Goal: Find specific page/section: Find specific page/section

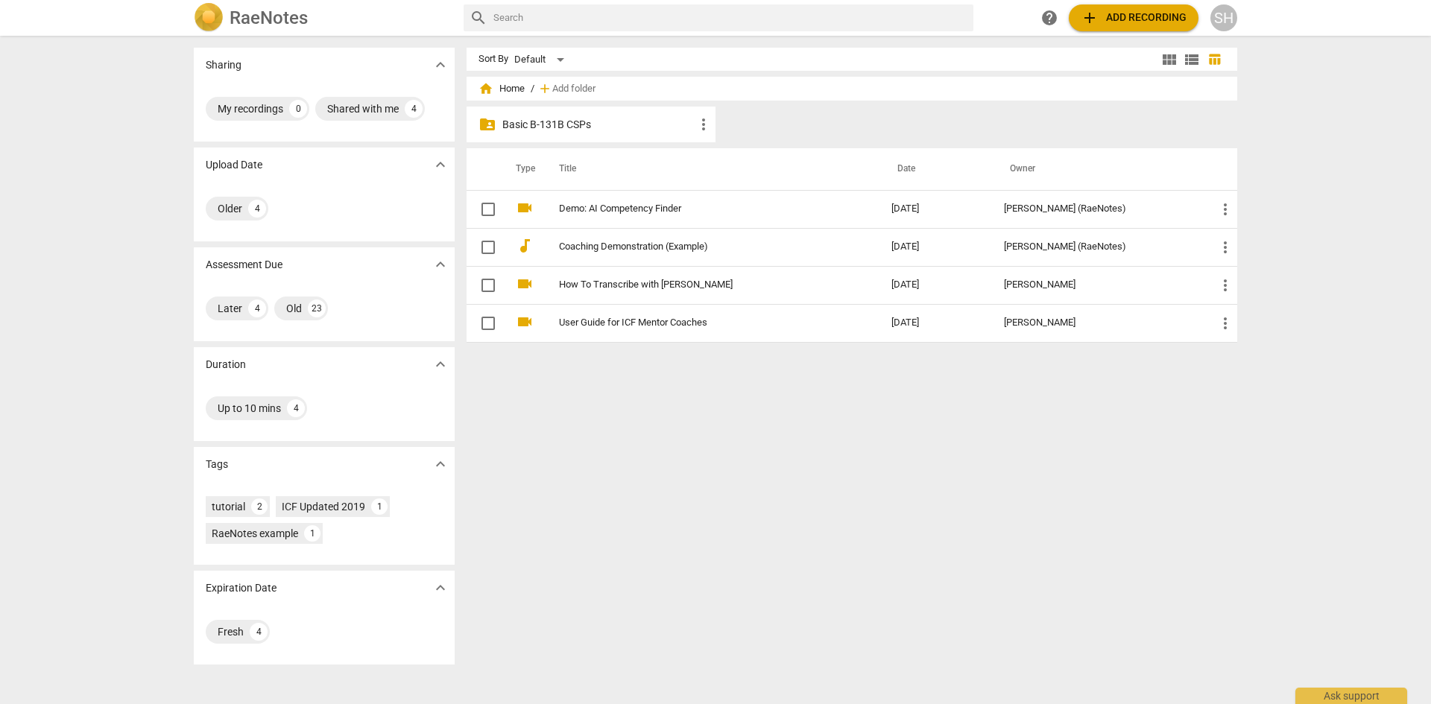
click at [539, 117] on p "Basic B-131B CSPs" at bounding box center [598, 125] width 192 height 16
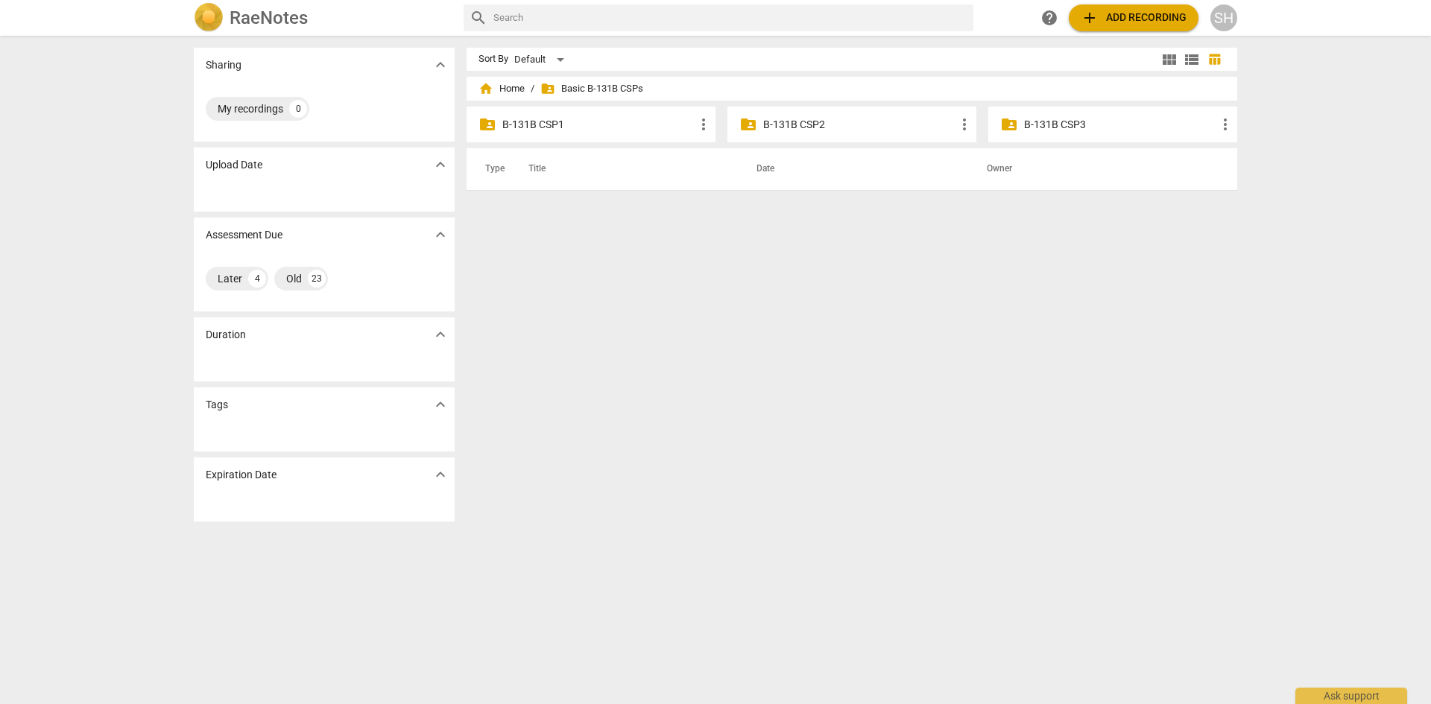
click at [530, 128] on p "B-131B CSP1" at bounding box center [598, 125] width 192 height 16
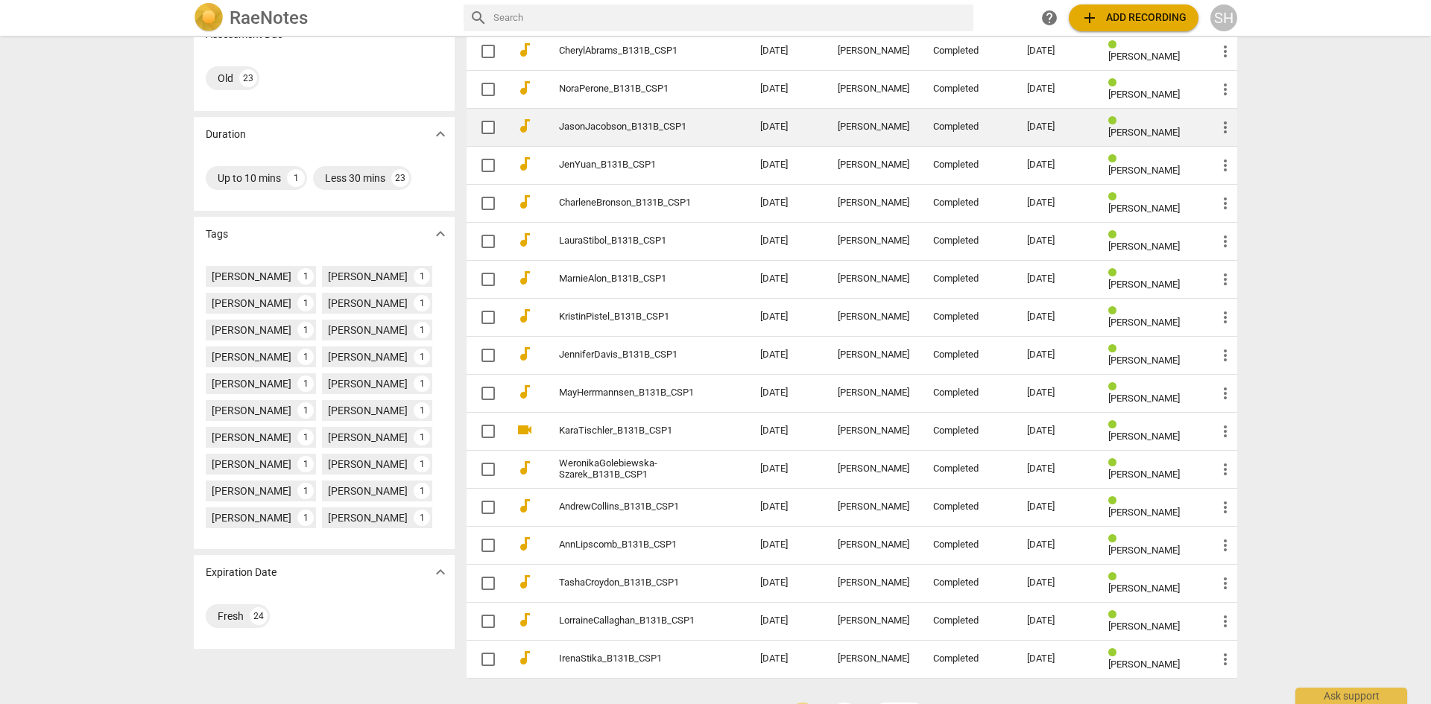
scroll to position [276, 0]
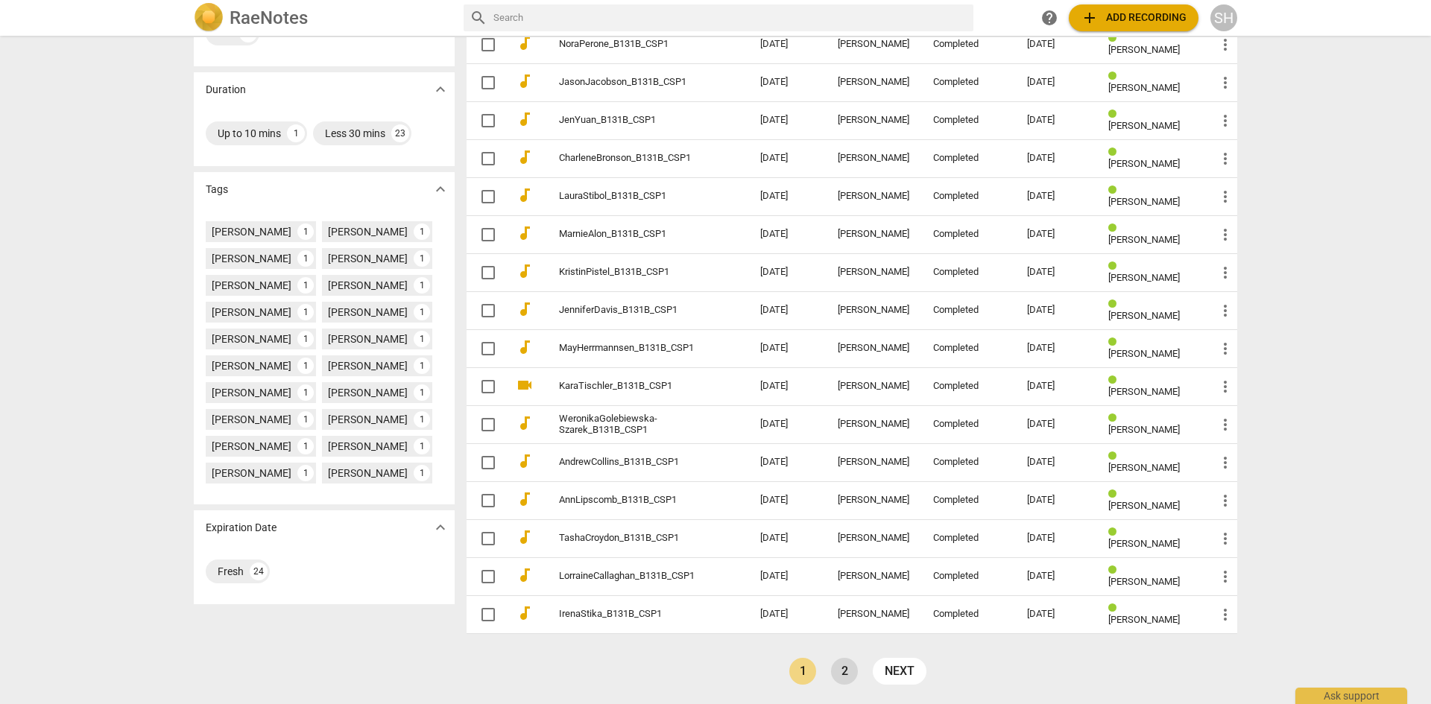
click at [839, 679] on link "2" at bounding box center [844, 671] width 27 height 27
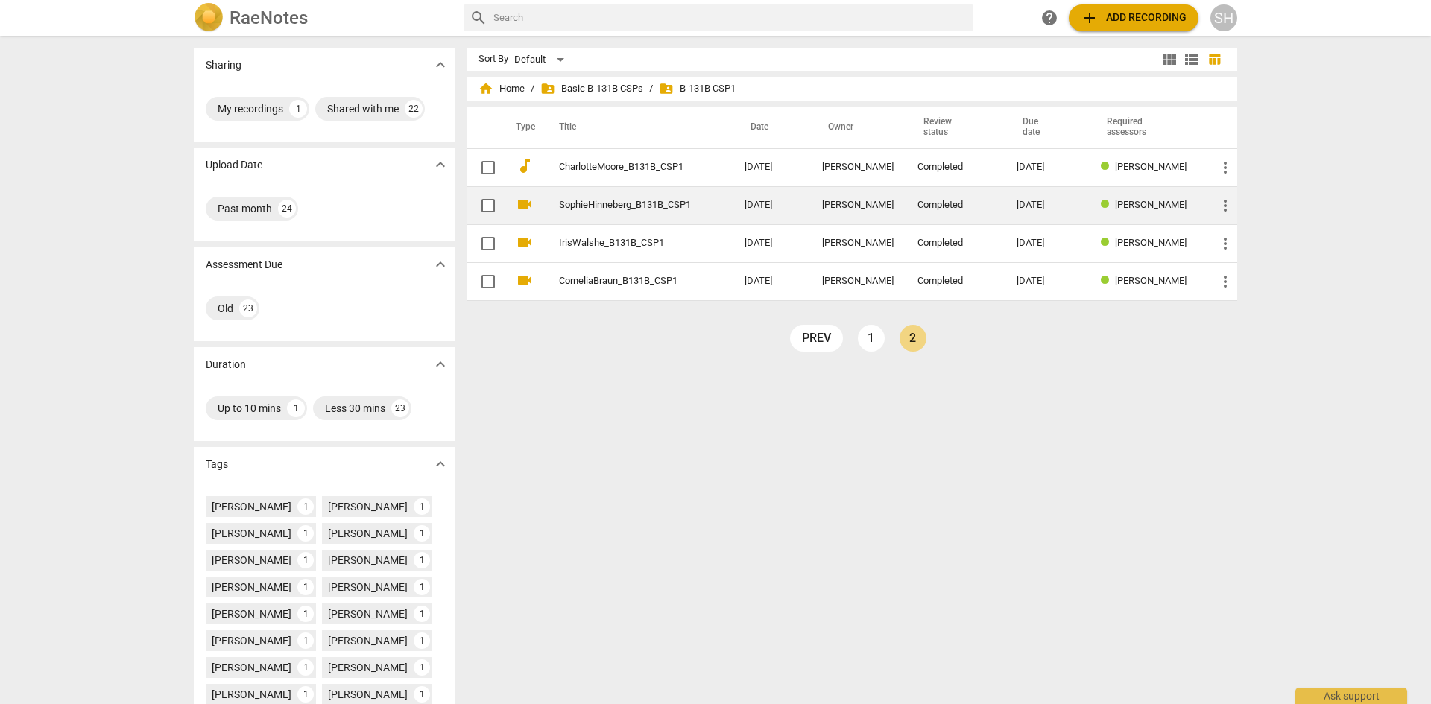
click at [598, 195] on td "SophieHinneberg_B131B_CSP1" at bounding box center [636, 205] width 191 height 38
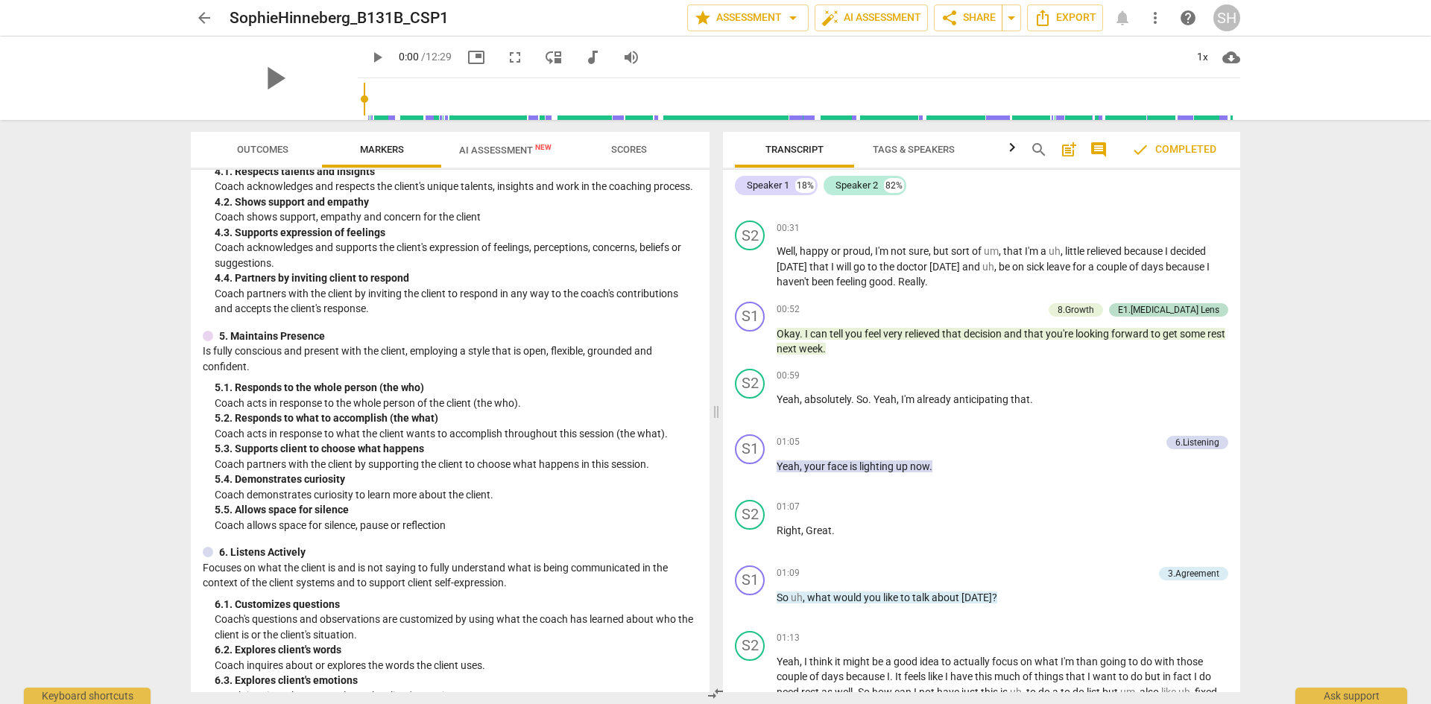
scroll to position [447, 0]
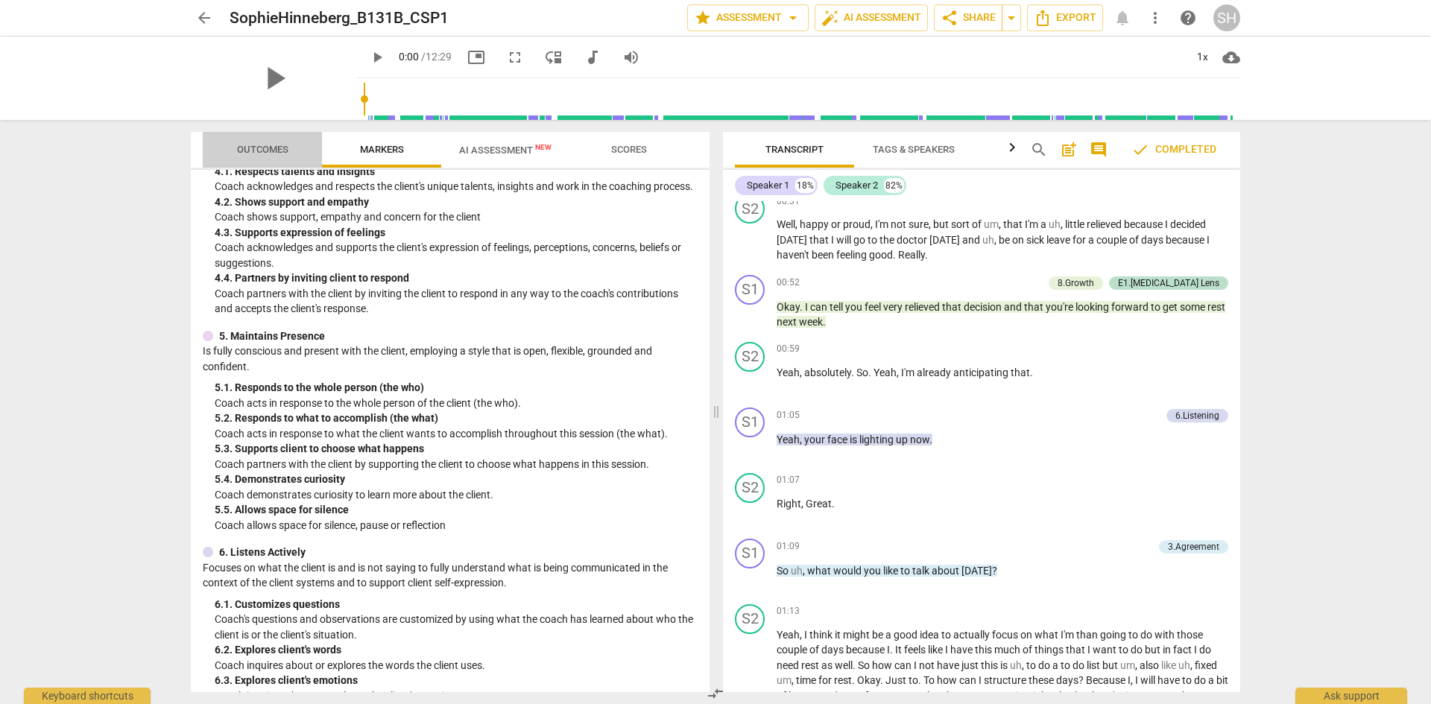
click at [253, 150] on span "Outcomes" at bounding box center [262, 149] width 51 height 11
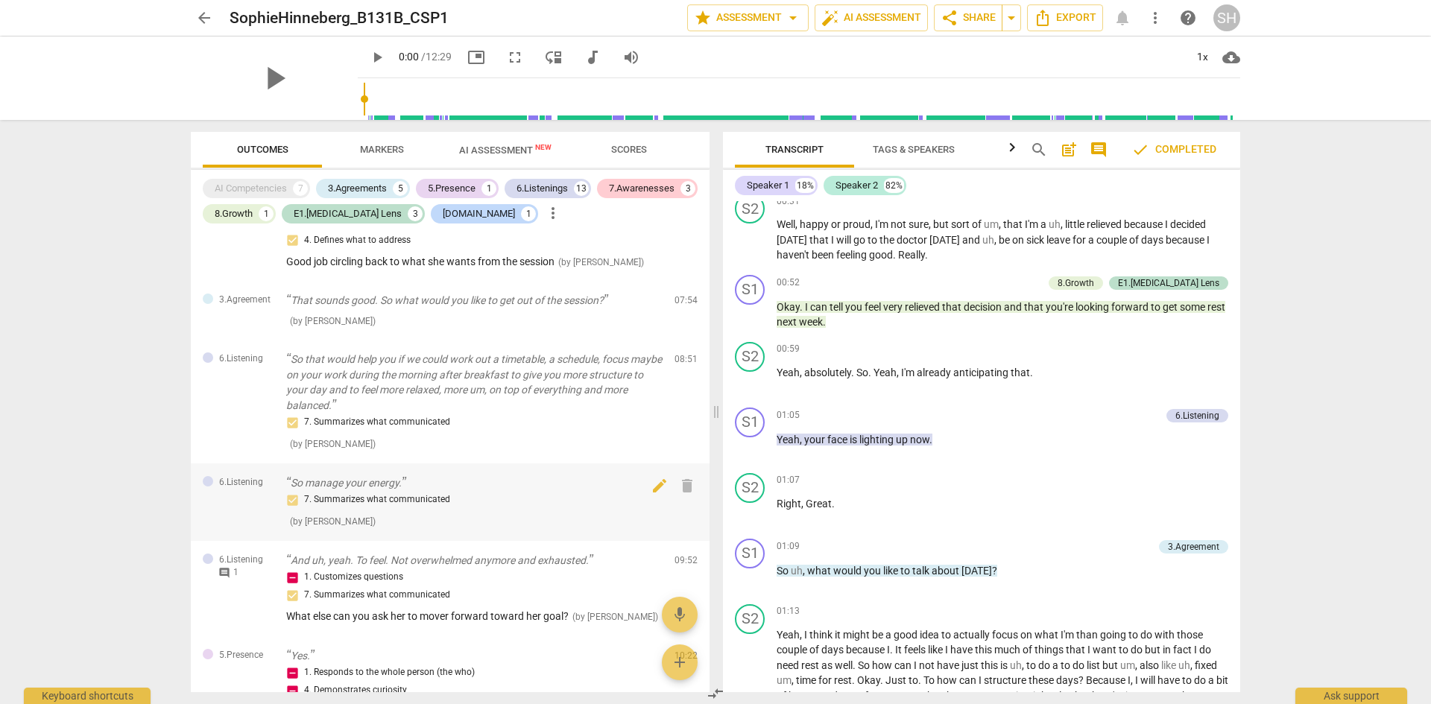
scroll to position [1639, 0]
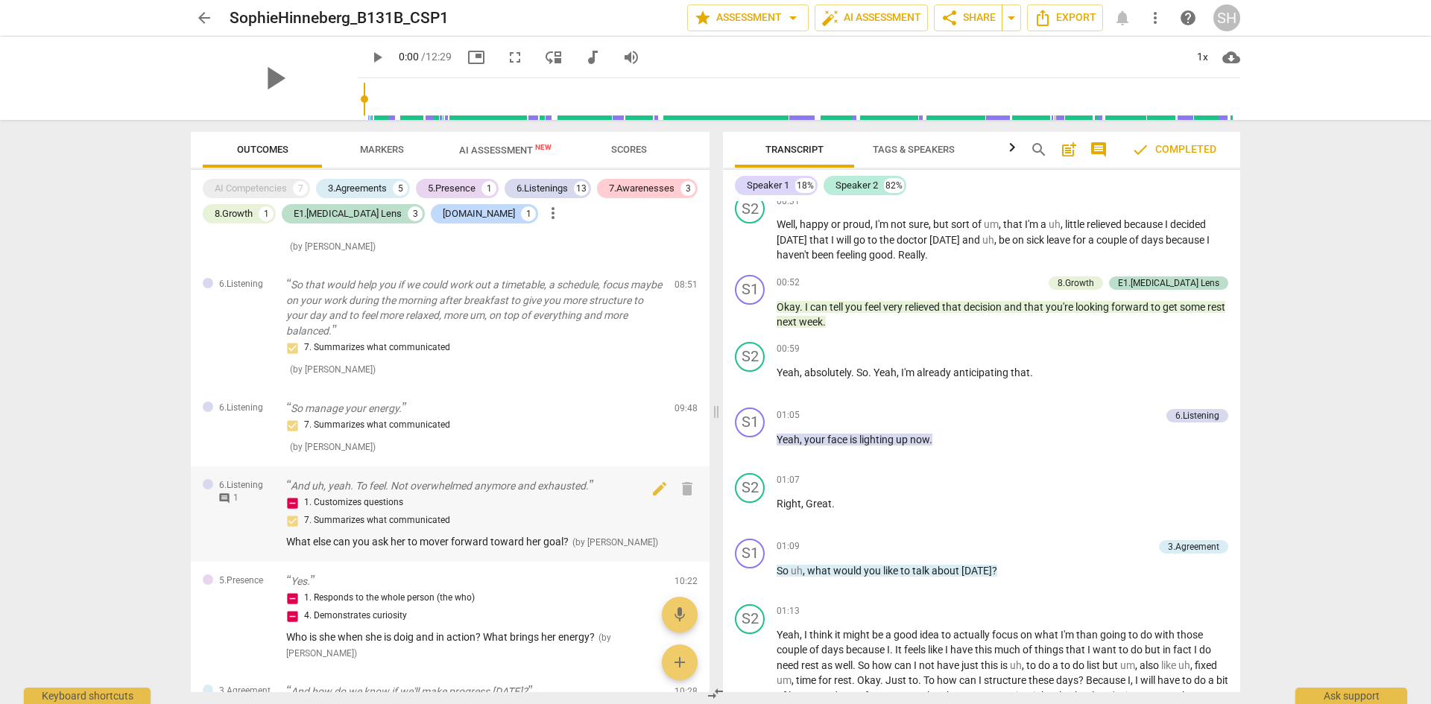
click at [224, 494] on span "comment" at bounding box center [224, 499] width 12 height 12
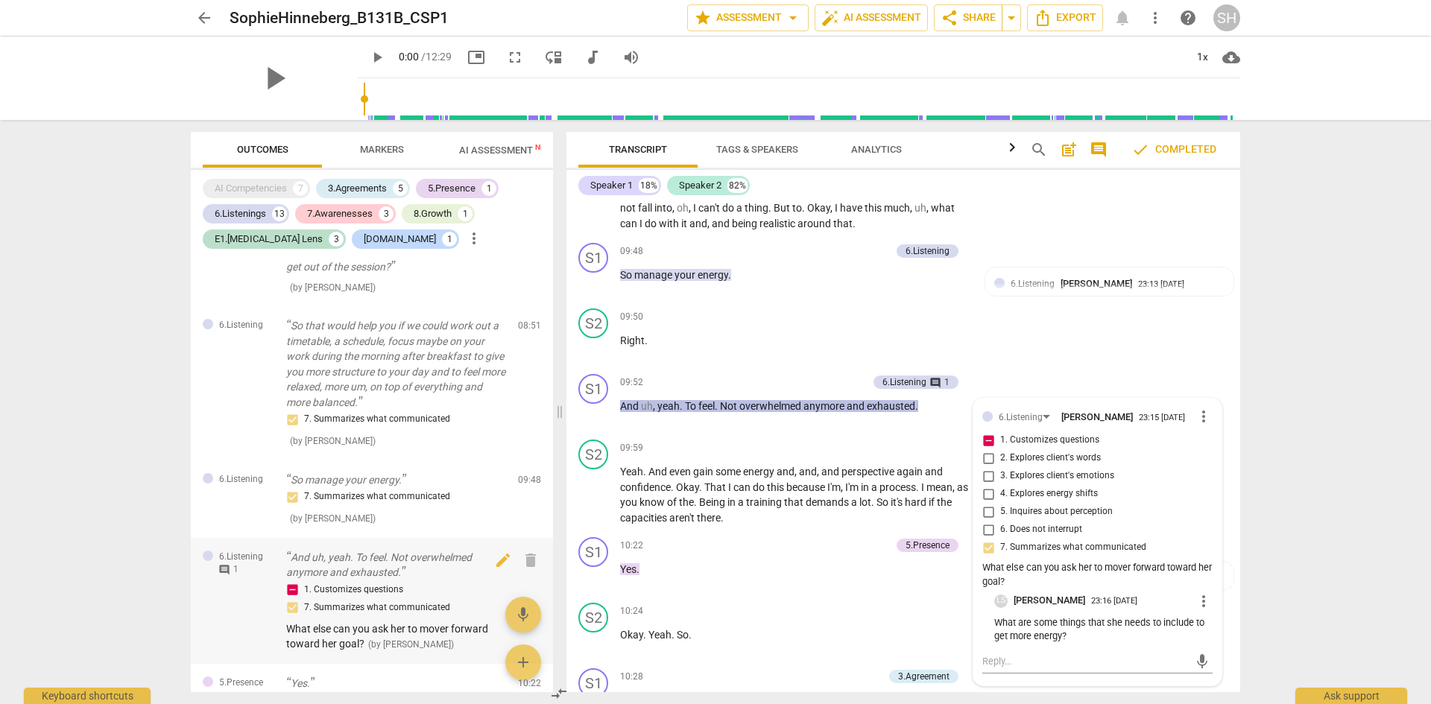
scroll to position [2695, 0]
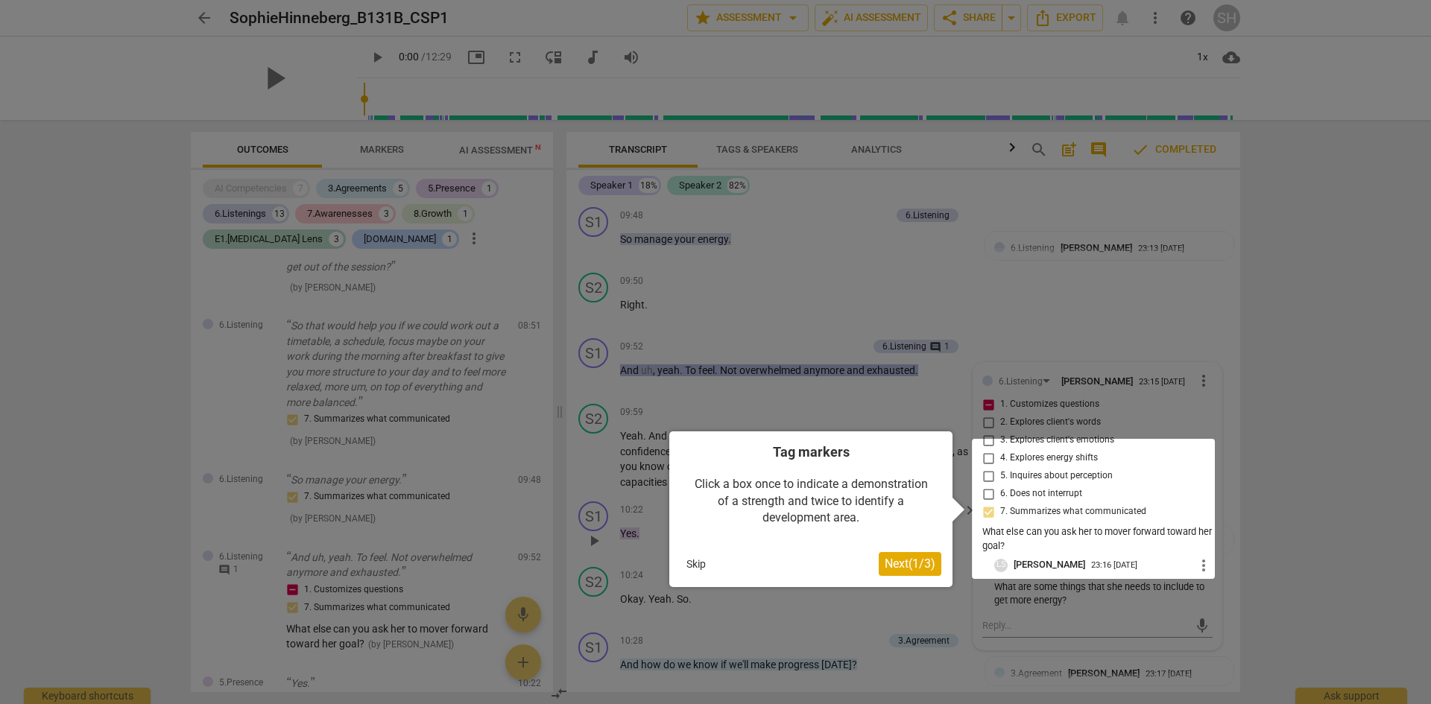
drag, startPoint x: 700, startPoint y: 557, endPoint x: 693, endPoint y: 560, distance: 8.3
click at [695, 560] on button "Skip" at bounding box center [695, 564] width 31 height 22
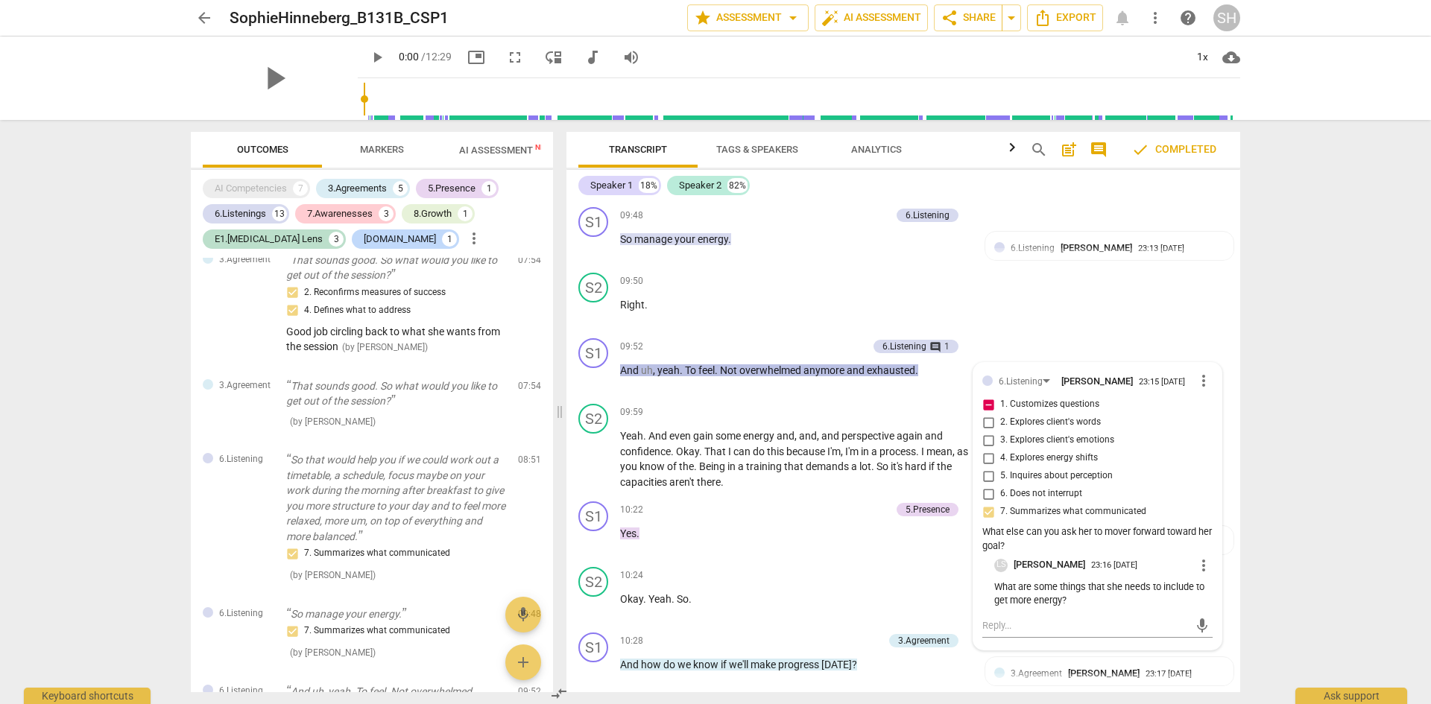
scroll to position [1887, 0]
click at [209, 13] on span "arrow_back" at bounding box center [204, 18] width 18 height 18
